Goal: Check status: Check status

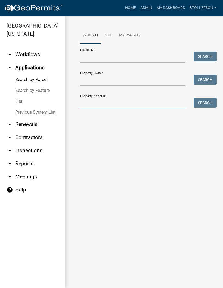
click at [142, 103] on input "Property Address:" at bounding box center [132, 103] width 105 height 11
type input "12787"
click at [201, 101] on button "Search" at bounding box center [205, 103] width 23 height 10
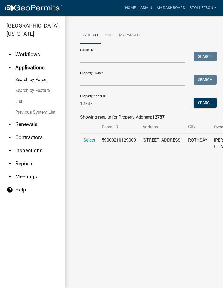
click at [91, 137] on span "Select" at bounding box center [90, 139] width 12 height 5
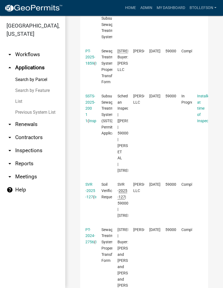
scroll to position [228, 0]
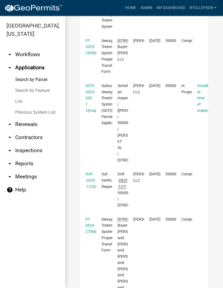
click at [88, 108] on link "SSTS-2025-200 1 1" at bounding box center [90, 97] width 10 height 29
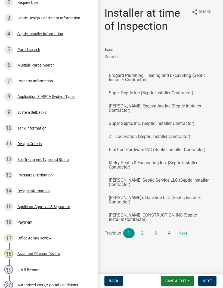
scroll to position [133, 0]
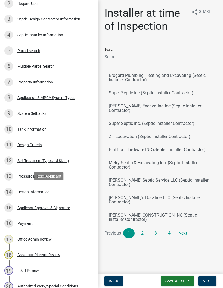
click at [41, 187] on div "14 Design Information" at bounding box center [46, 191] width 85 height 9
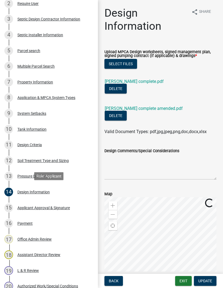
click at [141, 79] on link "[PERSON_NAME] complete.pdf" at bounding box center [134, 81] width 59 height 5
click at [149, 106] on link "[PERSON_NAME] complete amended.pdf" at bounding box center [144, 108] width 78 height 5
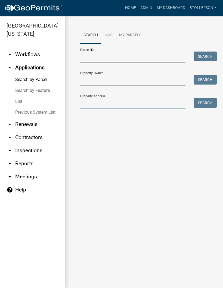
click at [94, 105] on input "Property Address:" at bounding box center [132, 103] width 105 height 11
type input "29359"
click at [210, 100] on button "Search" at bounding box center [205, 103] width 23 height 10
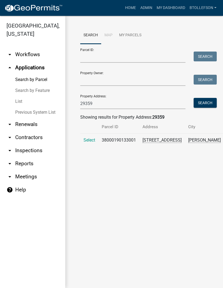
click at [85, 133] on th at bounding box center [89, 126] width 18 height 13
click at [94, 142] on span "Select" at bounding box center [90, 139] width 12 height 5
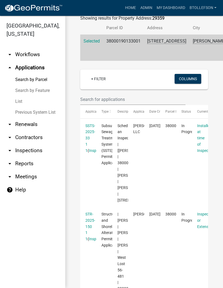
scroll to position [102, 0]
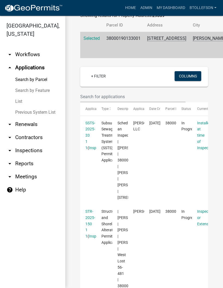
click at [87, 139] on link "SSTS-2025-33 1 1" at bounding box center [90, 135] width 10 height 29
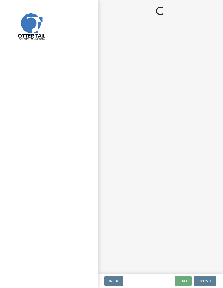
click at [90, 140] on div at bounding box center [49, 144] width 98 height 288
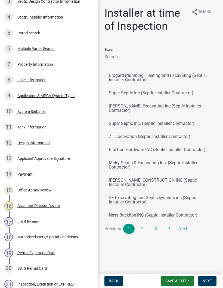
scroll to position [151, 0]
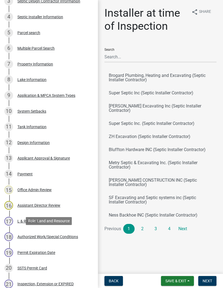
click at [57, 234] on div "Authorized Work/Special Conditions" at bounding box center [47, 236] width 61 height 4
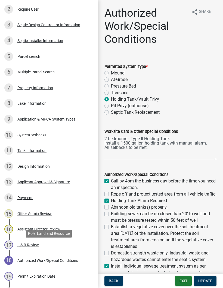
scroll to position [120, 0]
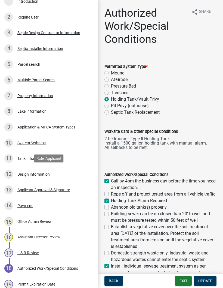
click at [45, 173] on div "Design Information" at bounding box center [33, 174] width 32 height 4
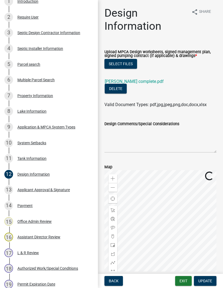
click at [137, 77] on div "[PERSON_NAME] complete.pdf" at bounding box center [139, 80] width 68 height 7
click at [133, 84] on link "[PERSON_NAME] complete.pdf" at bounding box center [134, 81] width 59 height 5
